Goal: Transaction & Acquisition: Purchase product/service

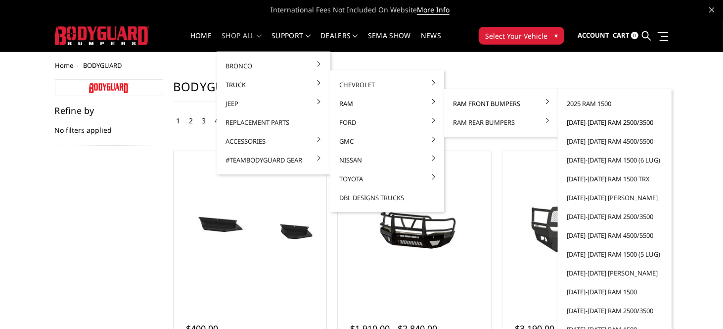
click at [582, 121] on link "[DATE]-[DATE] Ram 2500/3500" at bounding box center [615, 122] width 106 height 19
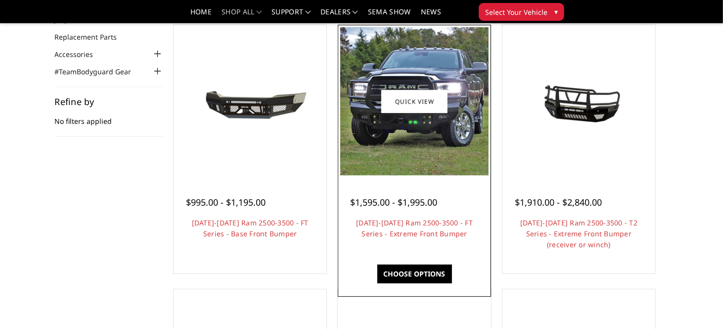
scroll to position [99, 0]
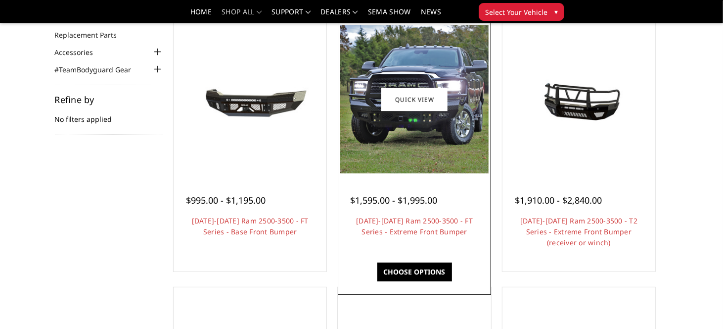
click at [422, 148] on img at bounding box center [414, 99] width 148 height 148
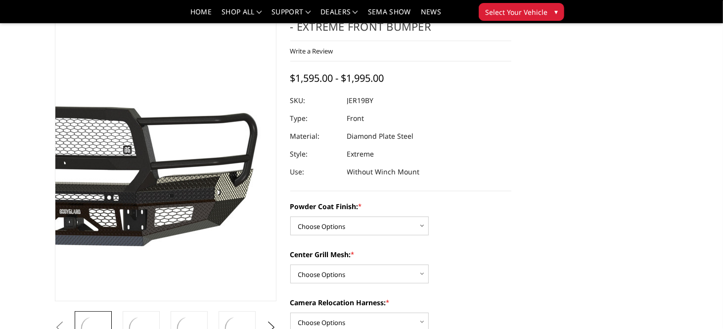
scroll to position [99, 0]
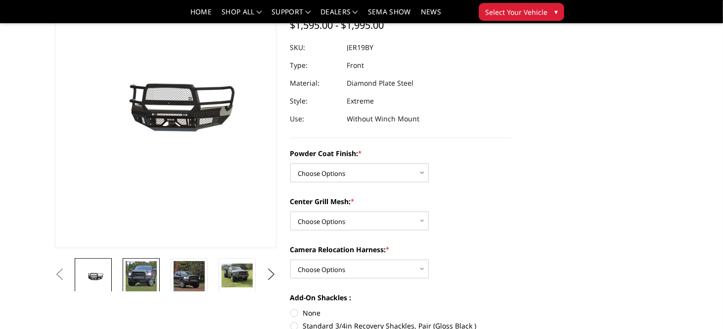
click at [126, 282] on img at bounding box center [141, 276] width 31 height 31
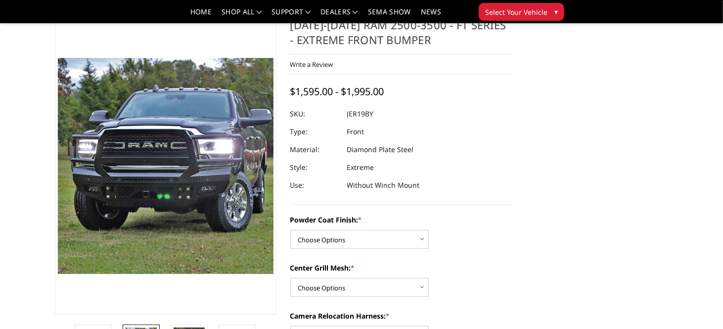
click at [153, 217] on img at bounding box center [177, 107] width 633 height 633
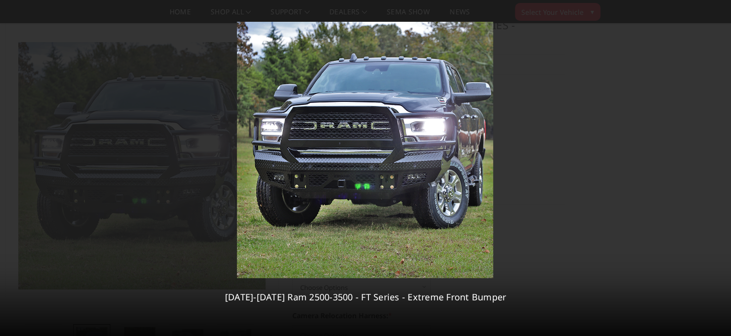
click at [714, 167] on icon at bounding box center [719, 168] width 12 height 12
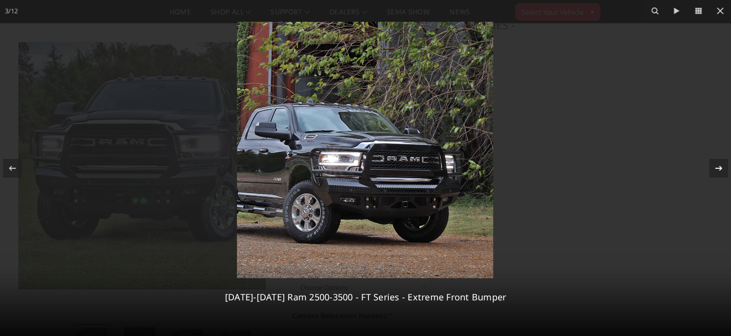
click at [714, 167] on icon at bounding box center [719, 168] width 12 height 12
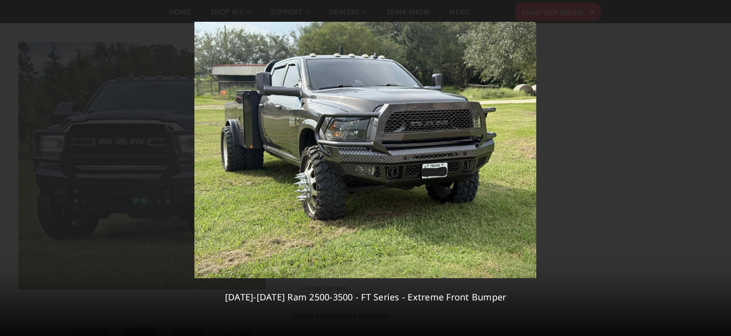
click at [714, 167] on div "4 / 12 2019-2025 Ram 2500-3500 - FT Series - Extreme Front Bumper" at bounding box center [365, 168] width 731 height 336
click at [718, 168] on icon at bounding box center [718, 167] width 7 height 5
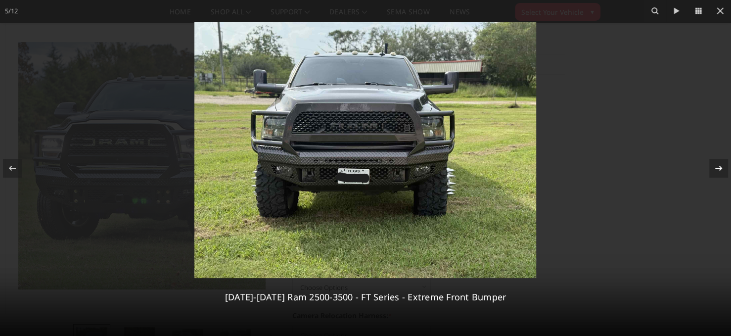
click at [718, 168] on div "5 / 12 2019-2025 Ram 2500-3500 - FT Series - Extreme Front Bumper" at bounding box center [365, 168] width 731 height 336
click at [718, 168] on icon at bounding box center [718, 167] width 7 height 5
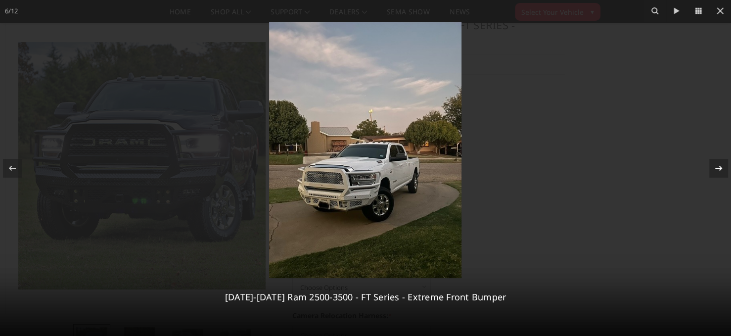
click at [718, 168] on icon at bounding box center [718, 167] width 7 height 5
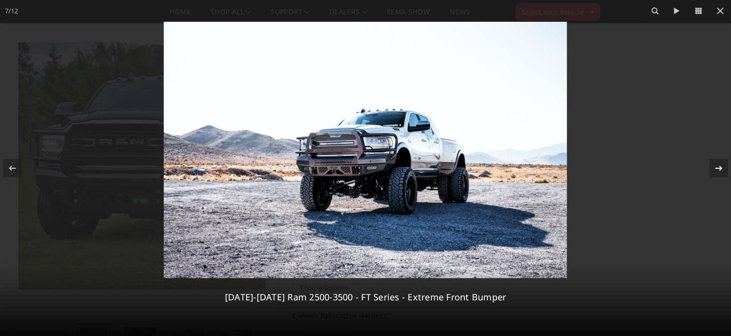
click at [718, 168] on icon at bounding box center [718, 167] width 7 height 5
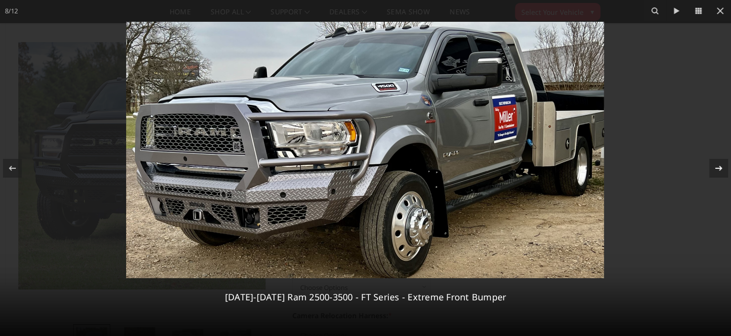
click at [718, 168] on icon at bounding box center [718, 167] width 7 height 5
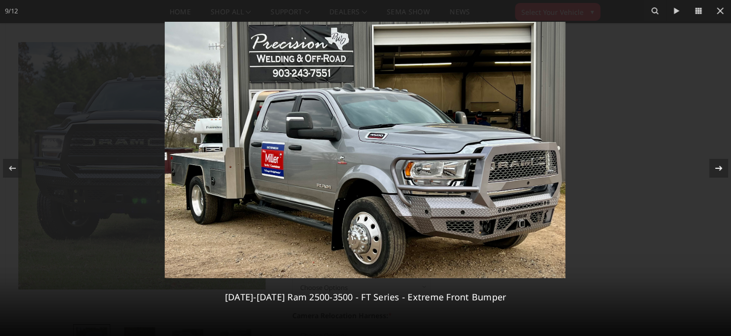
click at [718, 168] on icon at bounding box center [718, 167] width 7 height 5
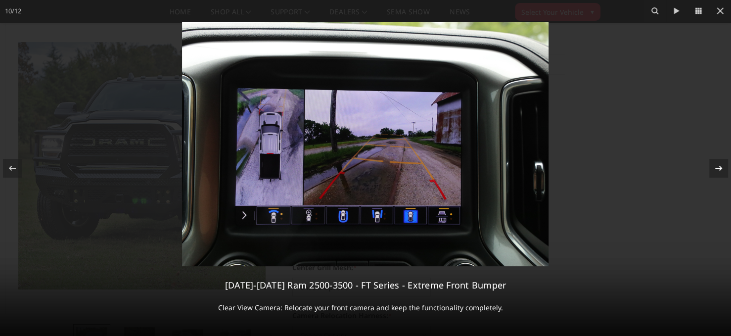
click at [718, 168] on icon at bounding box center [718, 167] width 7 height 5
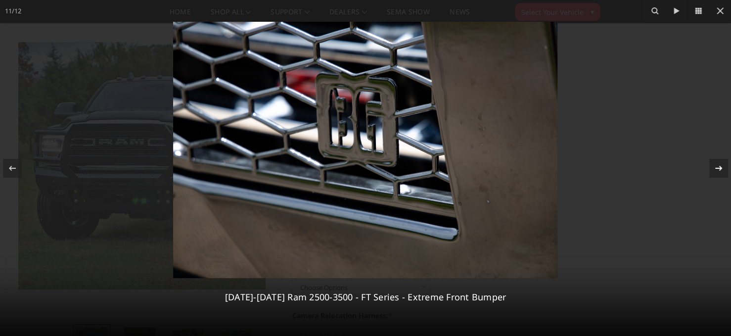
click at [718, 168] on icon at bounding box center [718, 167] width 7 height 5
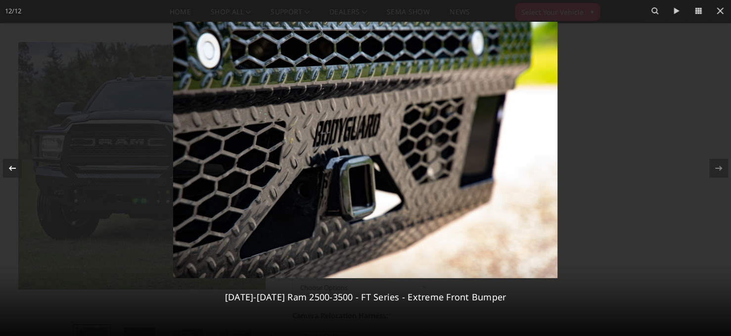
click at [11, 166] on icon at bounding box center [12, 167] width 7 height 5
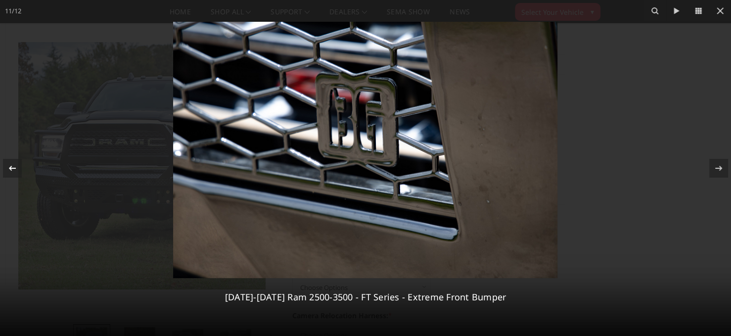
click at [11, 166] on icon at bounding box center [12, 167] width 7 height 5
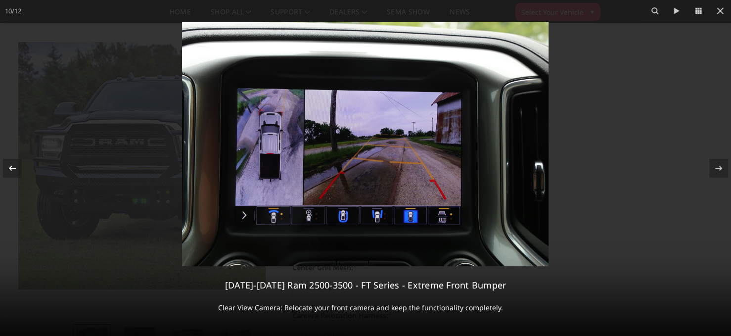
click at [11, 166] on icon at bounding box center [12, 167] width 7 height 5
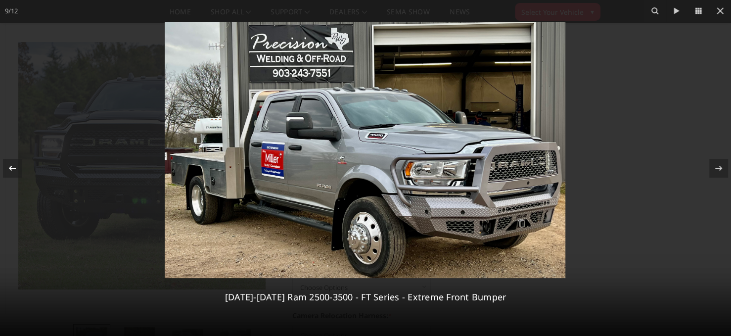
click at [11, 166] on icon at bounding box center [12, 167] width 7 height 5
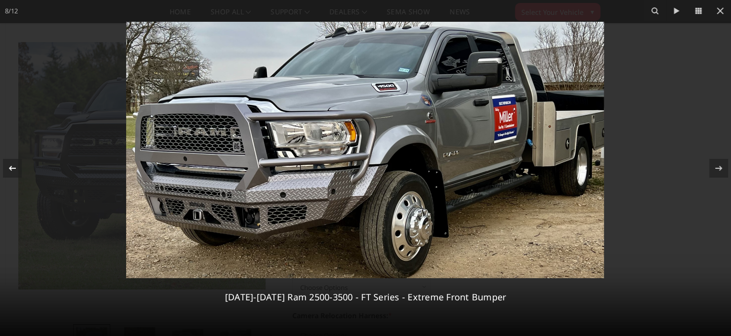
click at [11, 166] on icon at bounding box center [12, 167] width 7 height 5
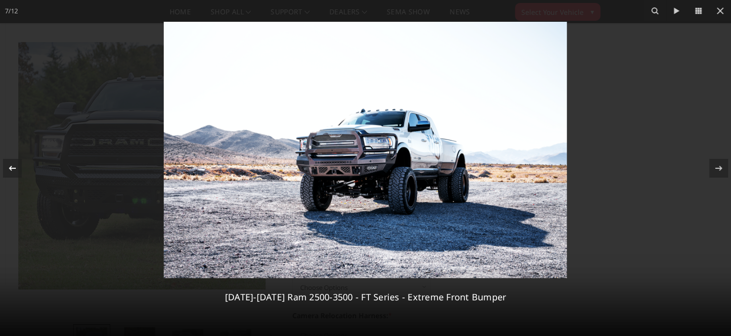
click at [11, 166] on icon at bounding box center [12, 167] width 7 height 5
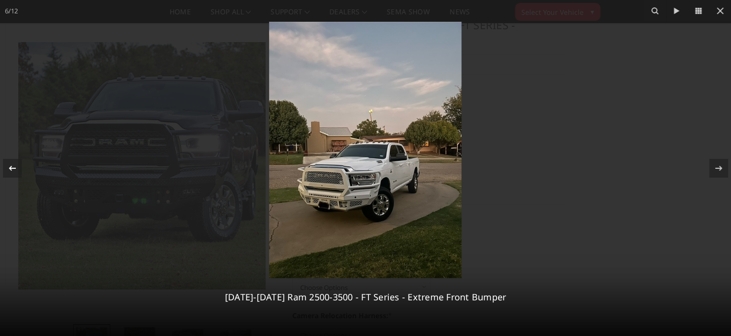
click at [11, 166] on icon at bounding box center [12, 167] width 7 height 5
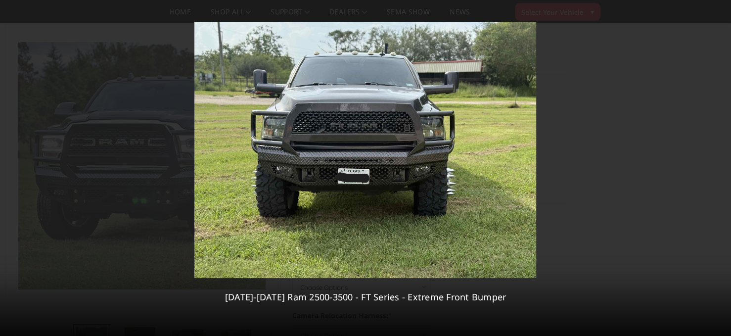
click at [11, 166] on div "5 / 12 2019-2025 Ram 2500-3500 - FT Series - Extreme Front Bumper" at bounding box center [365, 168] width 731 height 336
click at [11, 166] on icon at bounding box center [12, 167] width 7 height 5
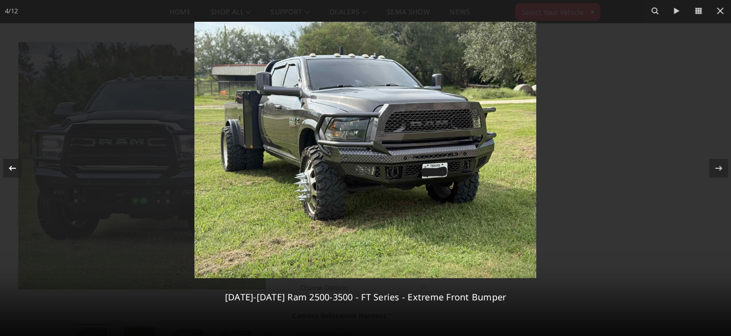
click at [11, 166] on div "4 / 12 2019-2025 Ram 2500-3500 - FT Series - Extreme Front Bumper" at bounding box center [365, 168] width 731 height 336
click at [11, 166] on icon at bounding box center [12, 167] width 7 height 5
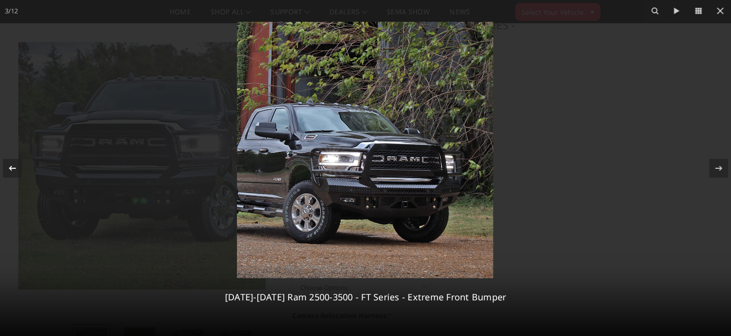
click at [11, 166] on icon at bounding box center [12, 167] width 7 height 5
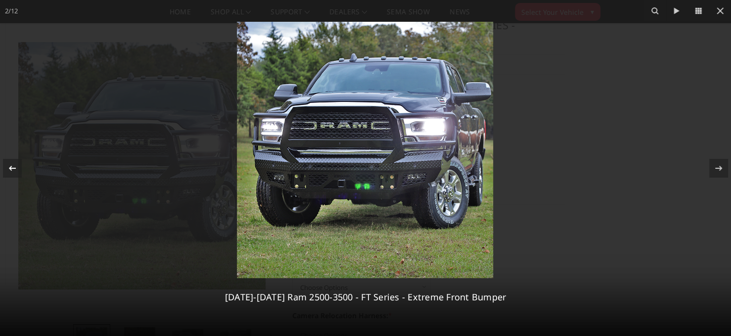
click at [11, 166] on icon at bounding box center [12, 167] width 7 height 5
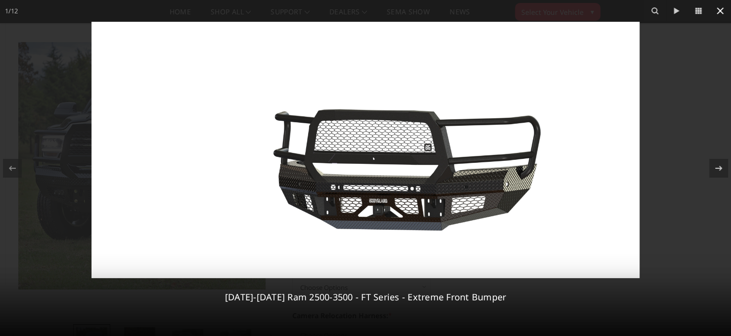
click at [722, 7] on icon at bounding box center [720, 11] width 12 height 12
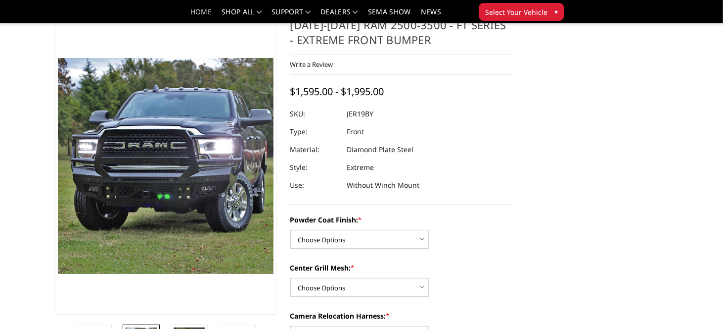
click at [190, 13] on link "Home" at bounding box center [200, 15] width 21 height 14
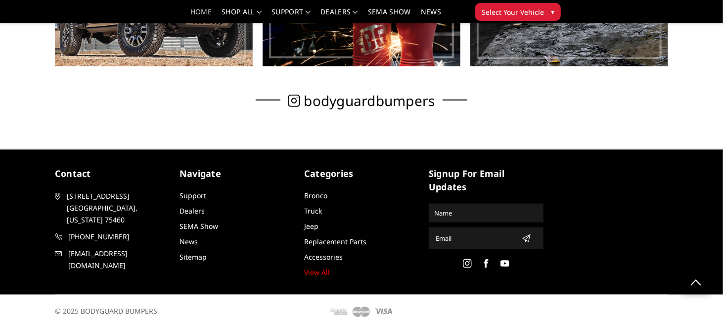
scroll to position [696, 0]
click at [489, 259] on use at bounding box center [486, 263] width 4 height 9
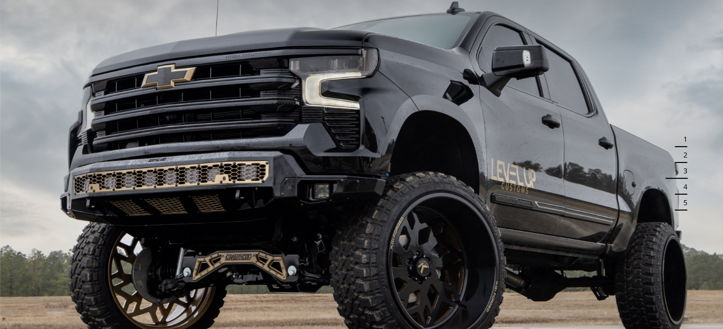
scroll to position [0, 0]
